Goal: Task Accomplishment & Management: Use online tool/utility

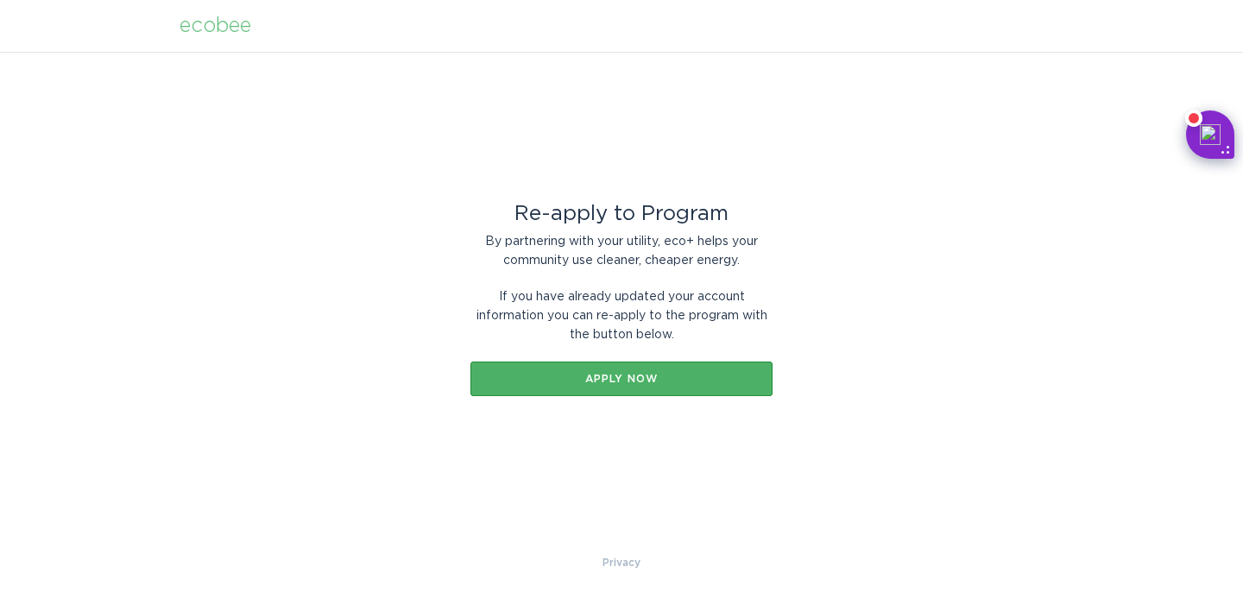
click at [607, 379] on div "Apply now" at bounding box center [621, 379] width 285 height 10
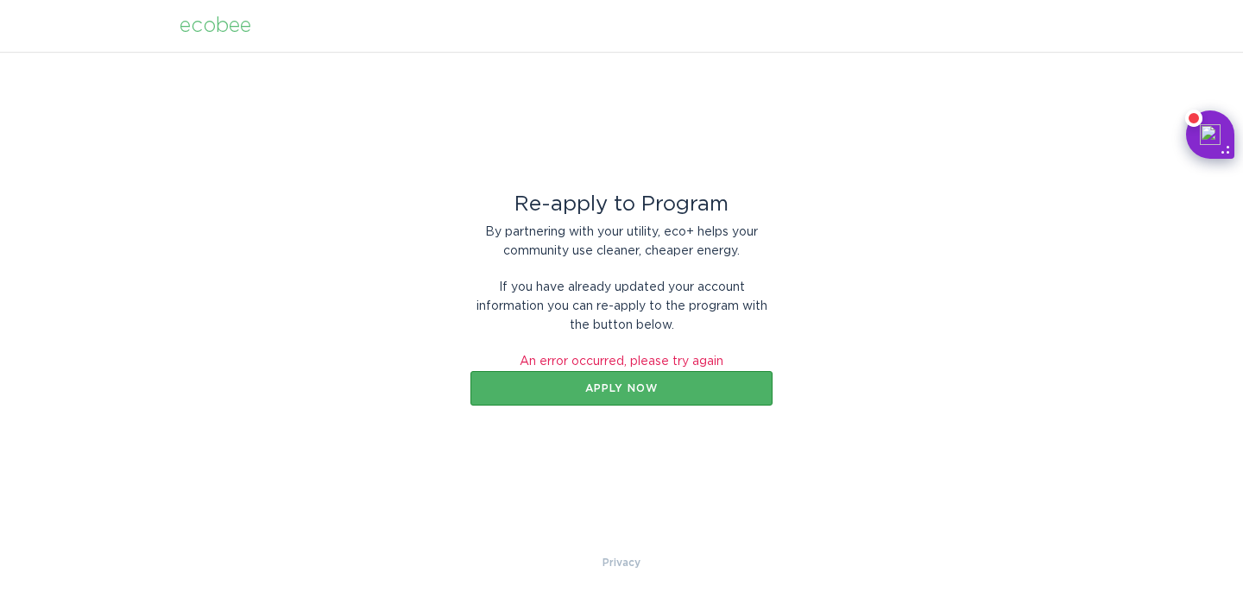
click at [619, 400] on button "Apply now" at bounding box center [621, 388] width 302 height 35
